Goal: Transaction & Acquisition: Subscribe to service/newsletter

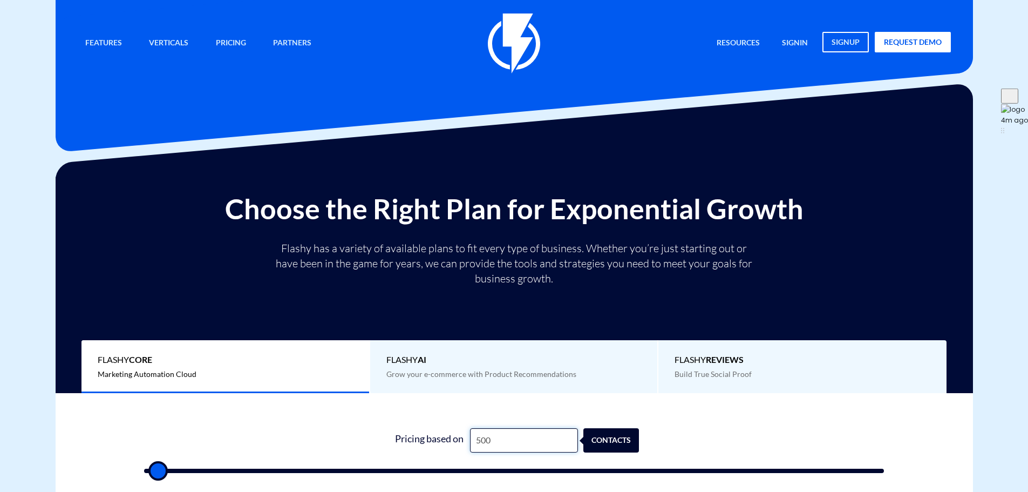
click at [511, 442] on input "500" at bounding box center [524, 440] width 108 height 24
type input "4"
type input "500"
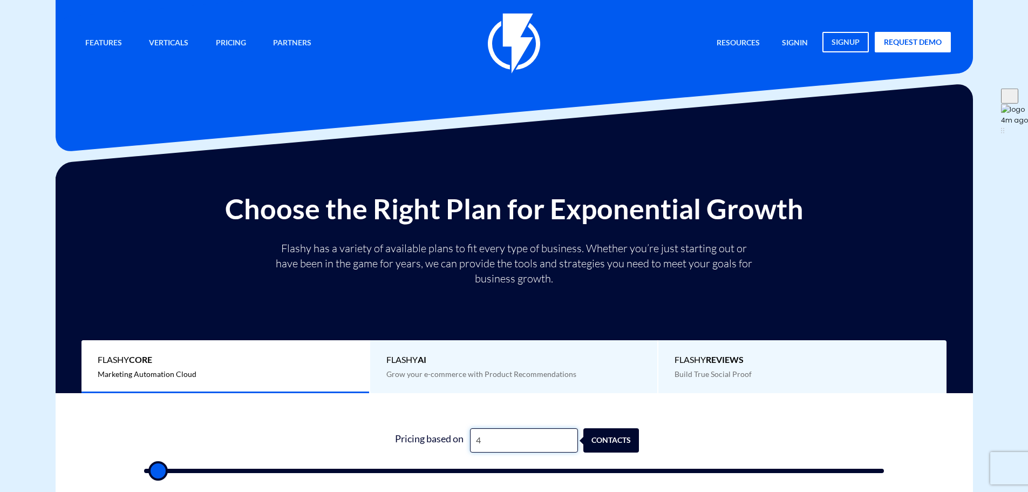
type input "49"
type input "500"
type input "4"
type input "500"
type input "40"
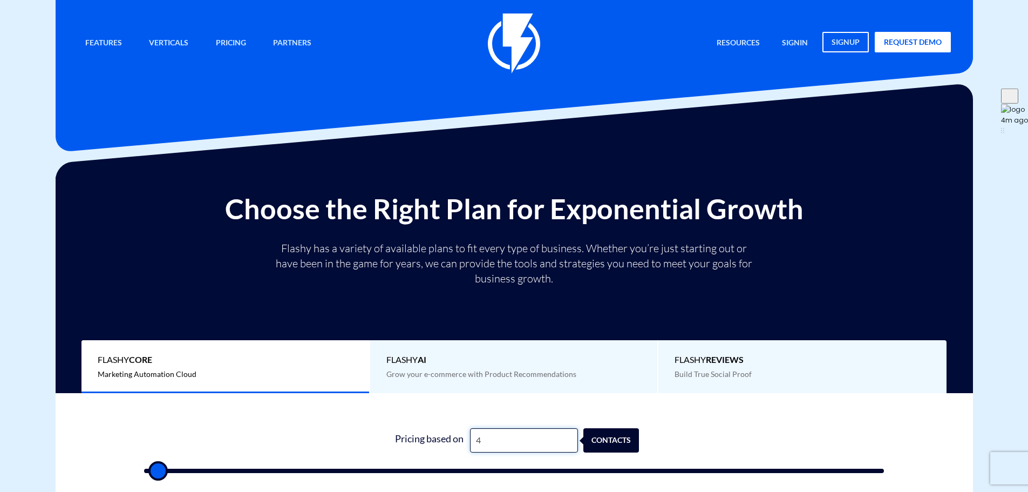
type input "500"
type input "400"
type input "500"
type input "4,000"
type input "4000"
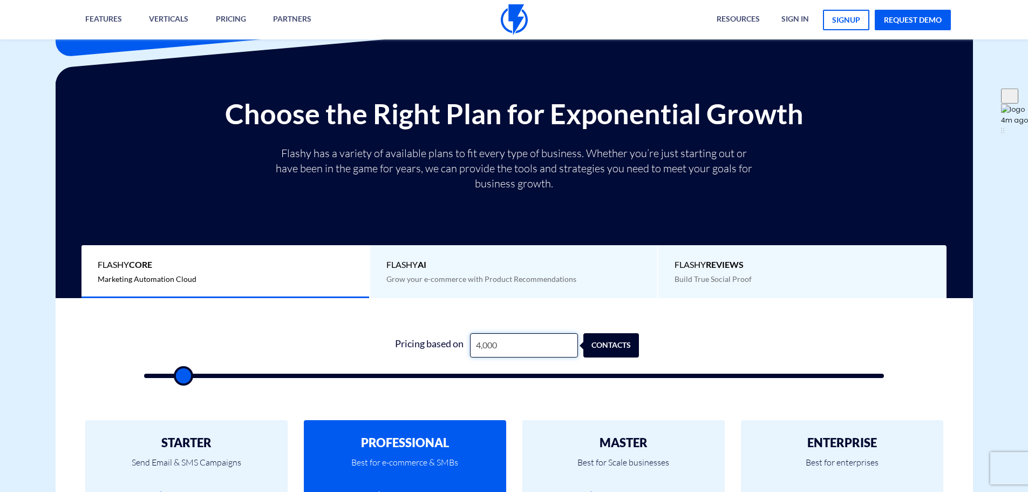
scroll to position [270, 0]
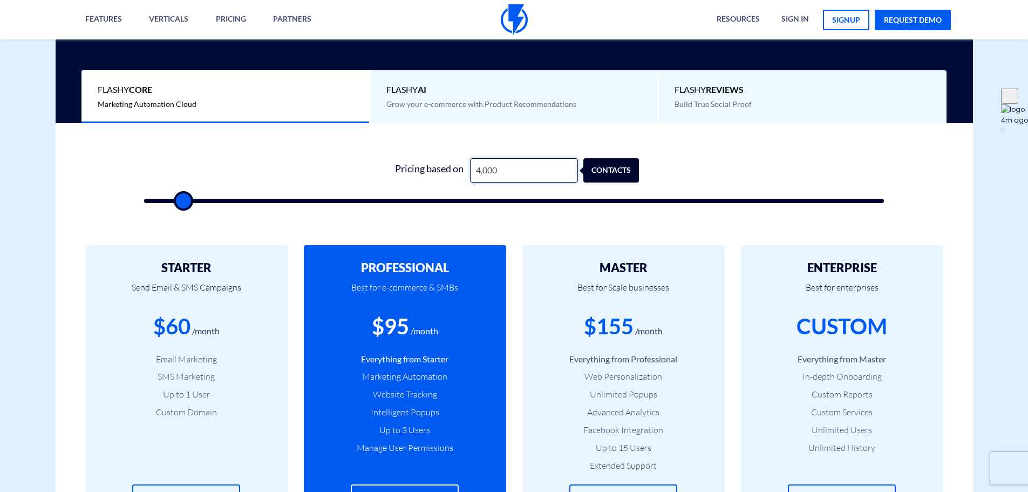
type input "4,000"
drag, startPoint x: 381, startPoint y: 323, endPoint x: 445, endPoint y: 336, distance: 65.4
click at [445, 336] on div "$95 /month" at bounding box center [405, 326] width 170 height 31
drag, startPoint x: 445, startPoint y: 336, endPoint x: 456, endPoint y: 244, distance: 92.3
click at [445, 337] on div "$95 /month" at bounding box center [405, 326] width 170 height 31
